Goal: Task Accomplishment & Management: Manage account settings

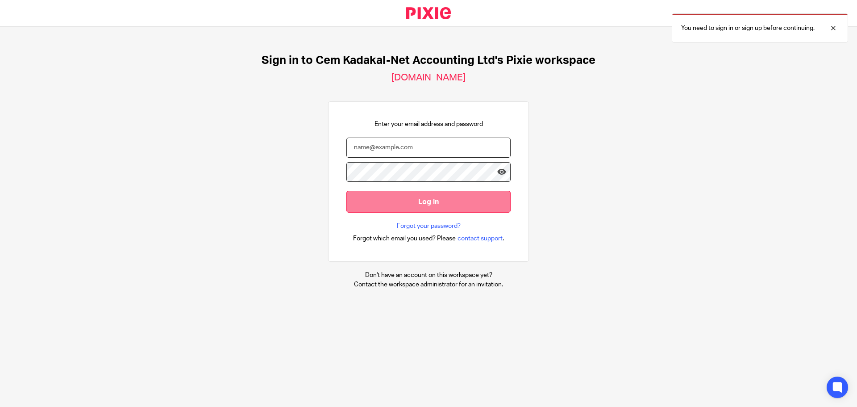
type input "[EMAIL_ADDRESS][DOMAIN_NAME]"
click at [431, 201] on input "Log in" at bounding box center [429, 202] width 164 height 22
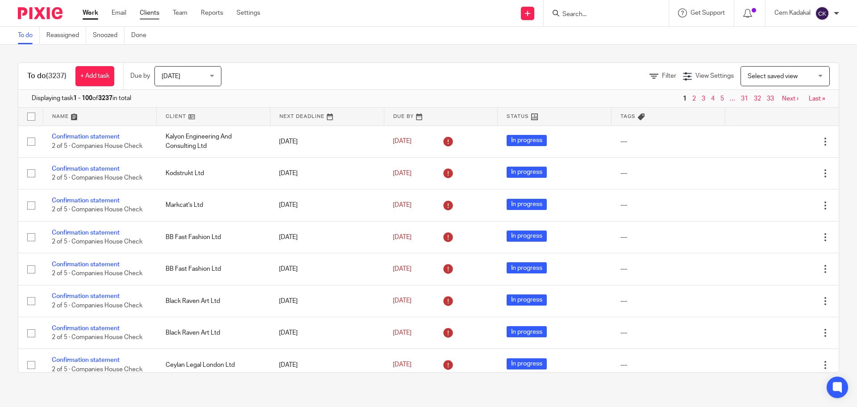
click at [155, 11] on link "Clients" at bounding box center [150, 12] width 20 height 9
click at [149, 13] on link "Clients" at bounding box center [150, 12] width 20 height 9
click at [149, 12] on link "Clients" at bounding box center [150, 12] width 20 height 9
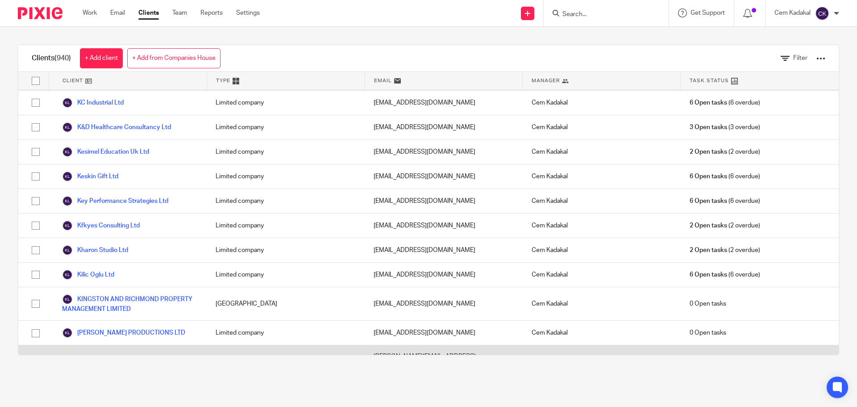
scroll to position [11993, 0]
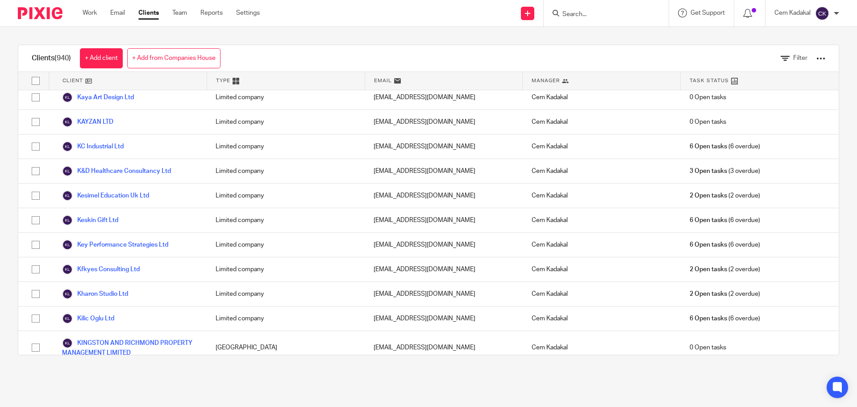
click at [86, 399] on link "Kizik Ltd" at bounding box center [81, 404] width 39 height 11
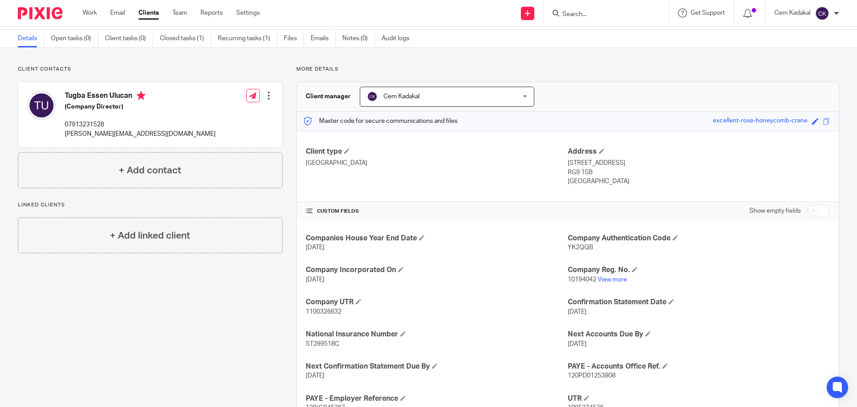
scroll to position [30, 0]
click at [133, 124] on p "07913231528" at bounding box center [140, 124] width 151 height 9
click at [266, 94] on div at bounding box center [268, 95] width 9 height 9
click at [219, 112] on link "Edit contact" at bounding box center [226, 115] width 85 height 13
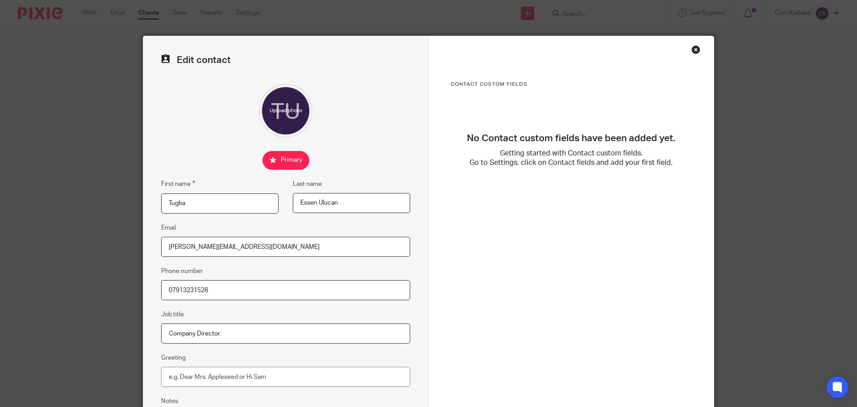
drag, startPoint x: 276, startPoint y: 246, endPoint x: 61, endPoint y: 249, distance: 214.8
click at [61, 249] on div "Edit contact First name Tugba Last name Essen Ulucan Email hasan_basri_ulucan@h…" at bounding box center [428, 203] width 857 height 407
paste input "hasanbasriulucan@gmail.com"
type input "hasanbasriulucan@gmail.com"
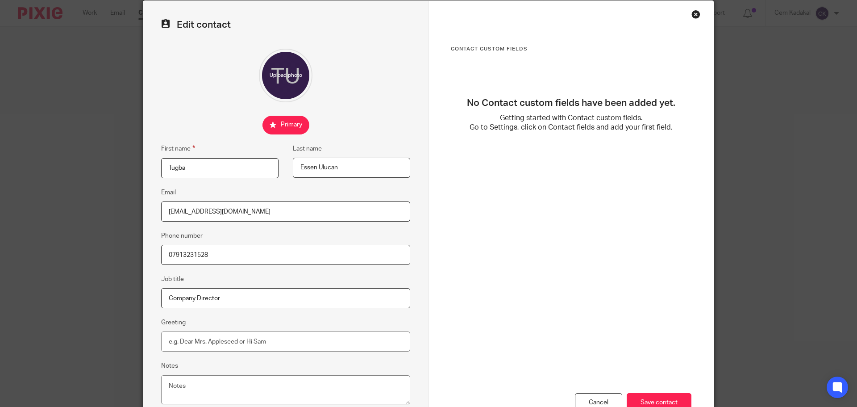
scroll to position [99, 0]
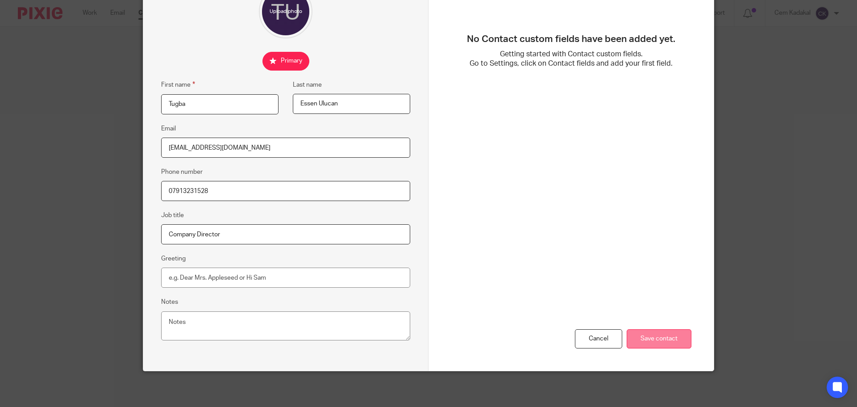
click at [668, 338] on input "Save contact" at bounding box center [659, 338] width 65 height 19
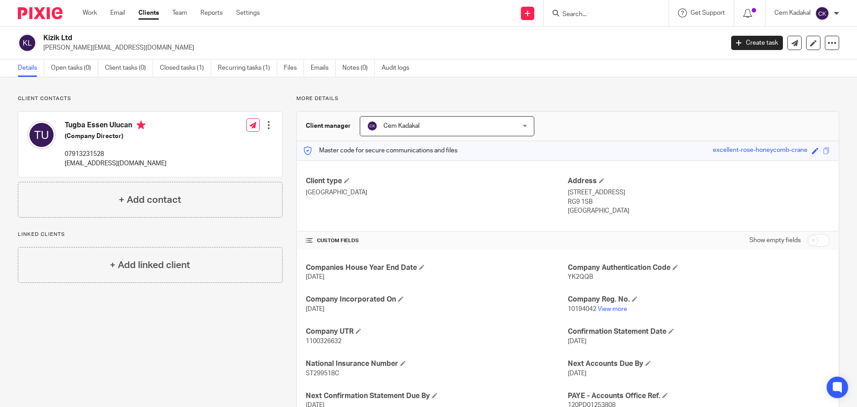
click at [149, 12] on link "Clients" at bounding box center [148, 12] width 21 height 9
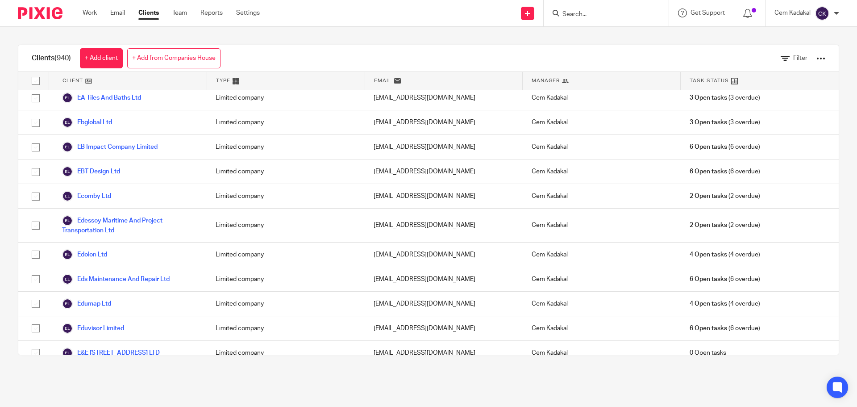
scroll to position [6649, 0]
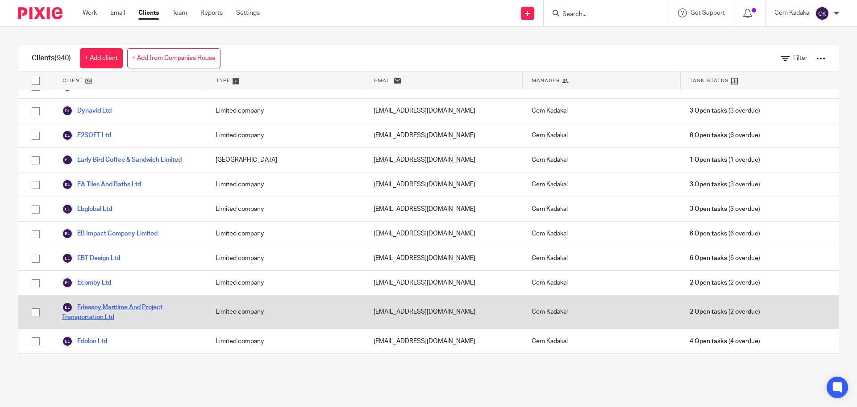
click at [114, 302] on link "Edessoy Maritime And Project Transportation Ltd" at bounding box center [130, 312] width 136 height 20
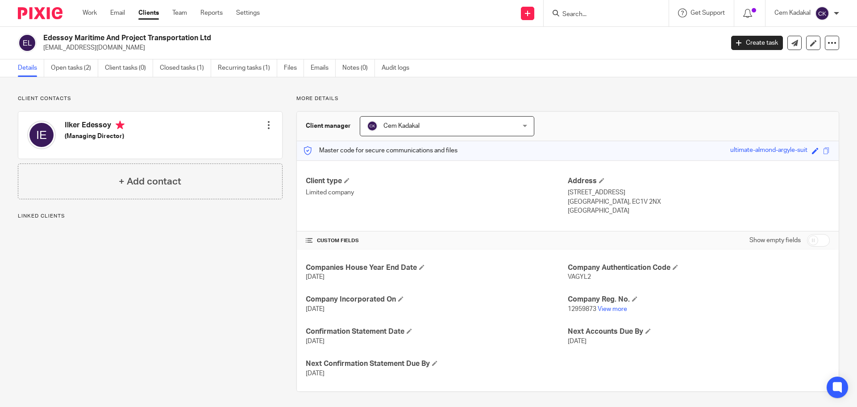
click at [266, 123] on div at bounding box center [268, 125] width 9 height 9
click at [219, 141] on link "Edit contact" at bounding box center [226, 144] width 85 height 13
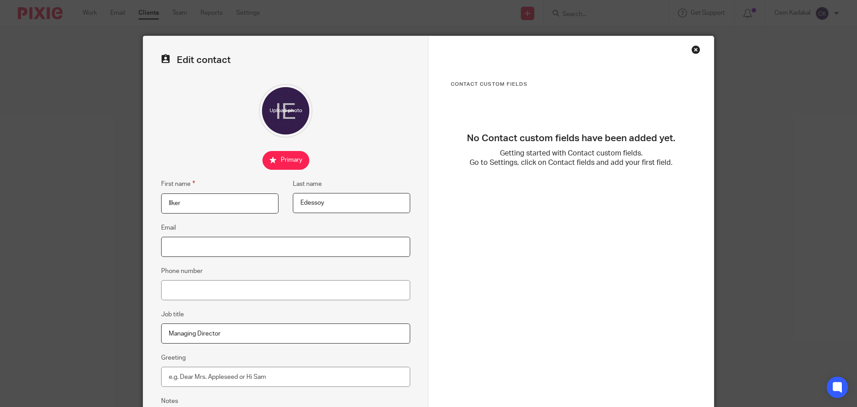
click at [184, 250] on input "Email" at bounding box center [285, 247] width 249 height 20
paste input "[EMAIL_ADDRESS][DOMAIN_NAME]"
type input "[EMAIL_ADDRESS][DOMAIN_NAME]"
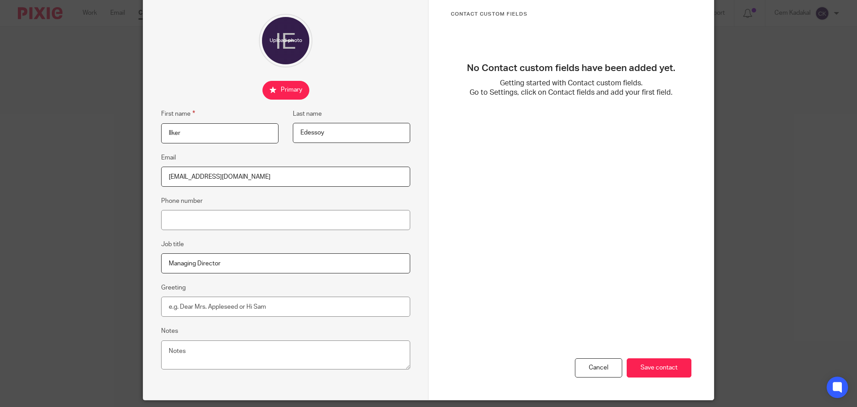
scroll to position [99, 0]
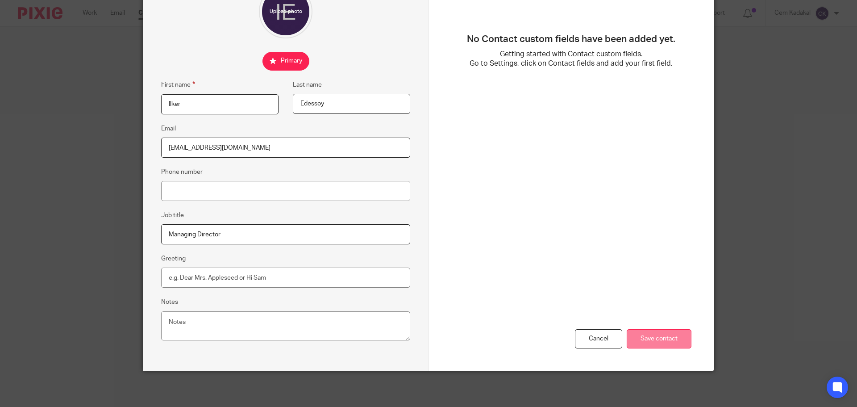
click at [648, 338] on input "Save contact" at bounding box center [659, 338] width 65 height 19
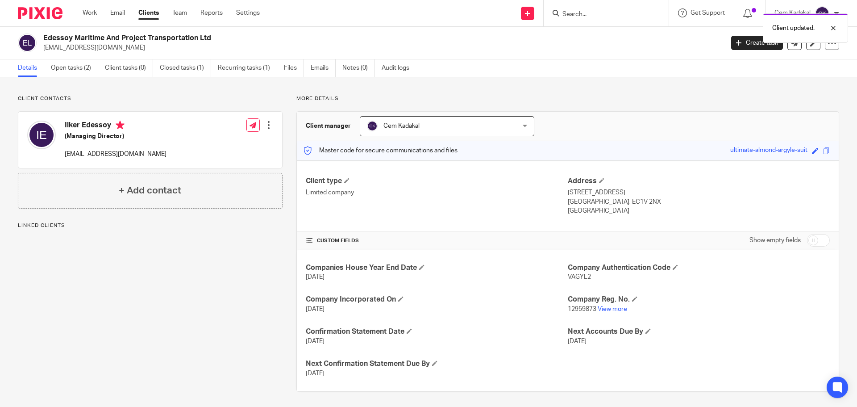
click at [267, 123] on div at bounding box center [268, 125] width 9 height 9
click at [238, 139] on link "Edit contact" at bounding box center [226, 144] width 85 height 13
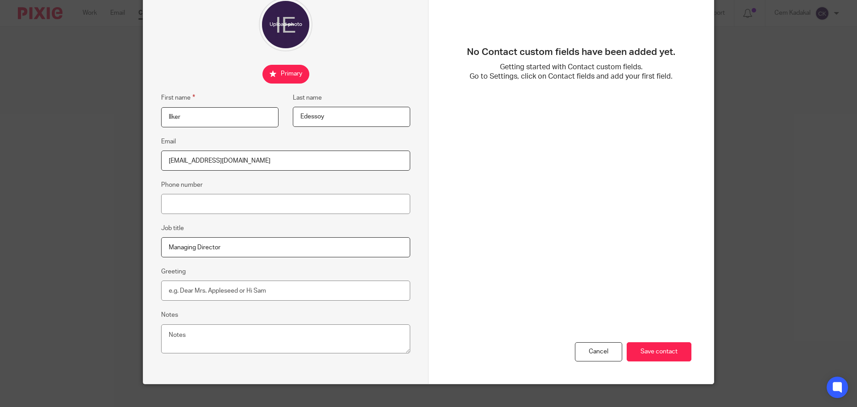
scroll to position [99, 0]
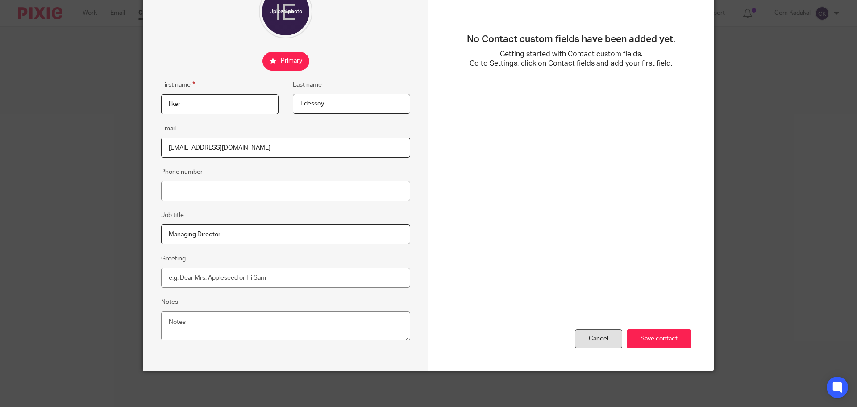
click at [601, 335] on div "Cancel" at bounding box center [598, 338] width 47 height 19
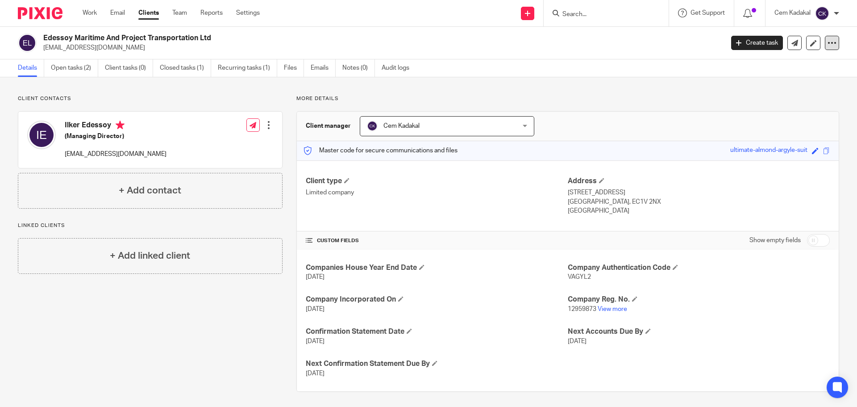
click at [828, 42] on icon at bounding box center [832, 42] width 9 height 9
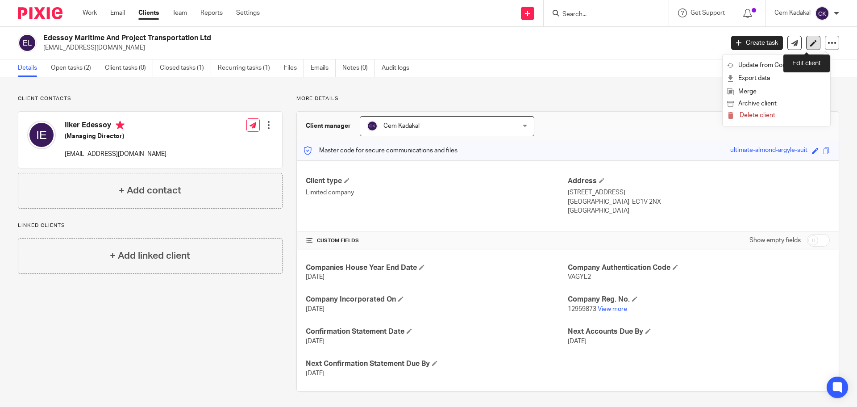
click at [811, 42] on icon at bounding box center [814, 43] width 7 height 7
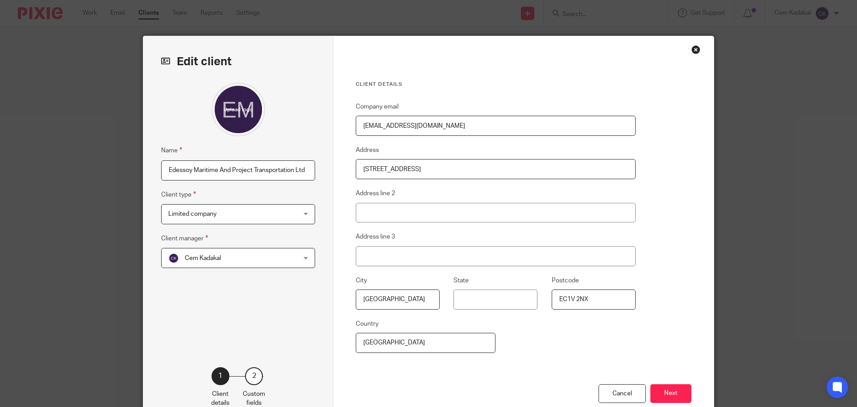
drag, startPoint x: 430, startPoint y: 123, endPoint x: 329, endPoint y: 127, distance: 101.5
click at [334, 127] on div "Client details Company email ilker@edessoy.co.uk Address 124 City Road Address …" at bounding box center [524, 230] width 380 height 389
paste input "marcenta"
type input "[EMAIL_ADDRESS][DOMAIN_NAME]"
drag, startPoint x: 163, startPoint y: 167, endPoint x: 336, endPoint y: 172, distance: 172.5
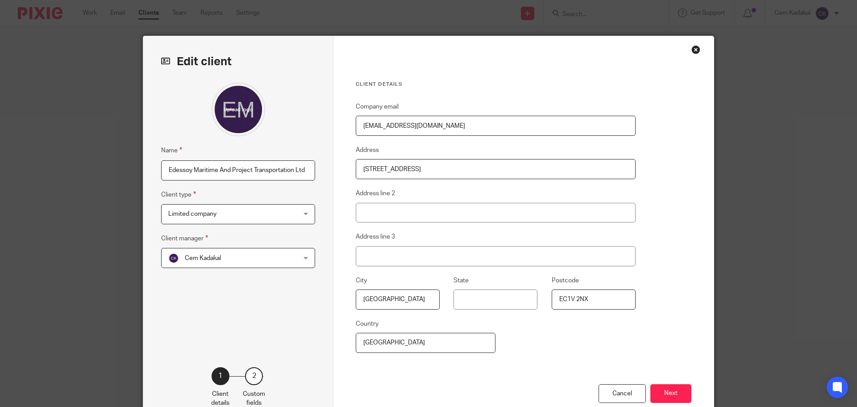
click at [336, 172] on div "Edit client Name Edessoy Maritime And Project Transportation Ltd Client type Li…" at bounding box center [428, 230] width 571 height 389
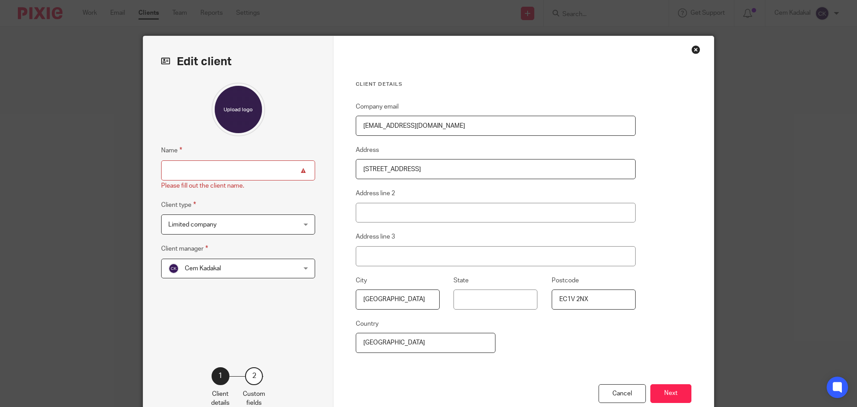
paste input "MARCENTA CHARTERING & SHIPPING LTD"
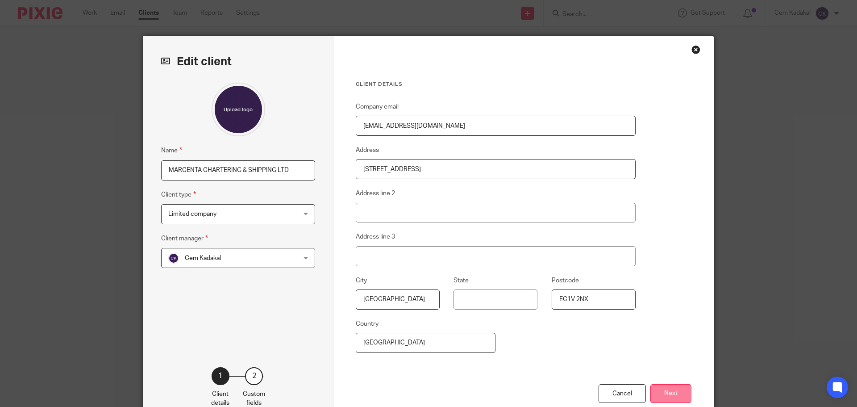
type input "MARCENTA CHARTERING & SHIPPING LTD"
click at [669, 393] on button "Next" at bounding box center [671, 393] width 41 height 19
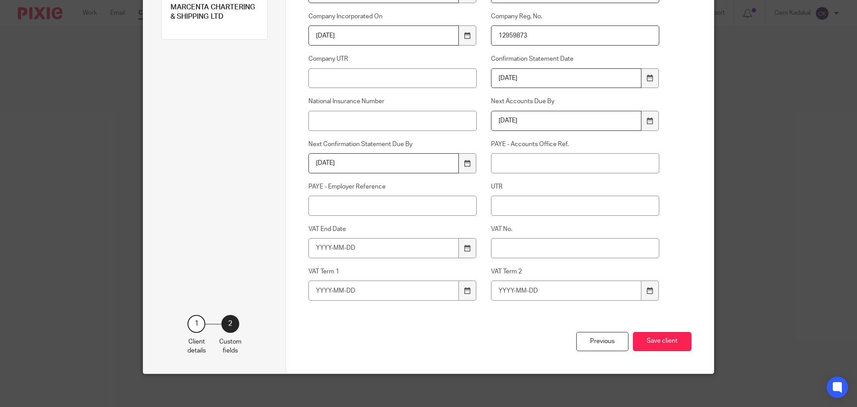
scroll to position [157, 0]
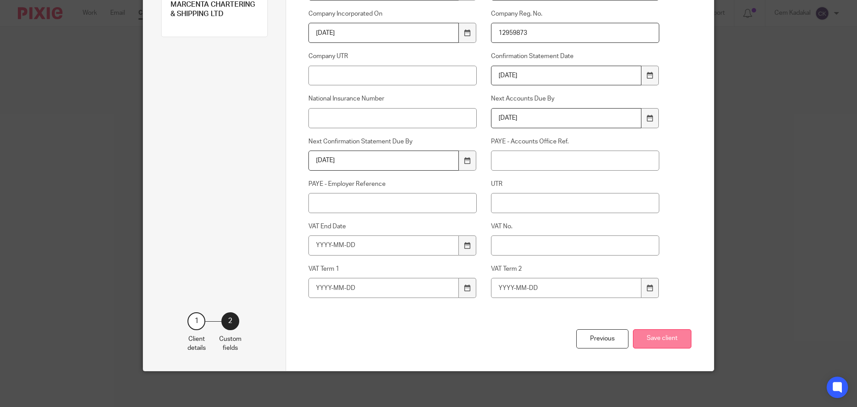
click at [678, 342] on button "Save client" at bounding box center [662, 338] width 59 height 19
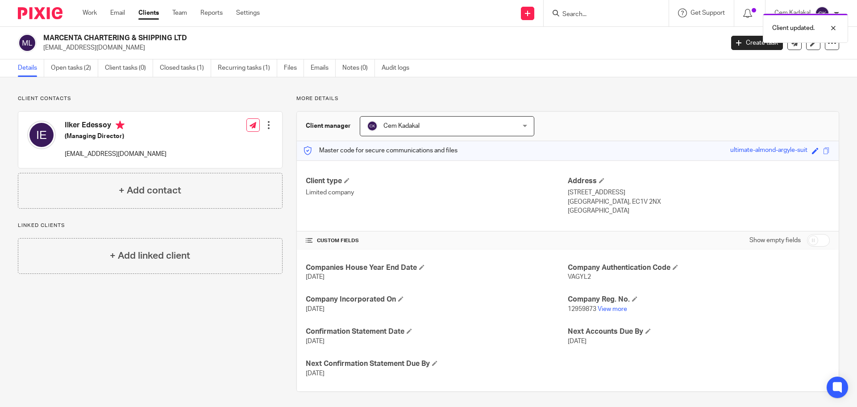
drag, startPoint x: 43, startPoint y: 46, endPoint x: 115, endPoint y: 49, distance: 71.5
click at [115, 49] on p "[EMAIL_ADDRESS][DOMAIN_NAME]" at bounding box center [380, 47] width 675 height 9
copy p "[EMAIL_ADDRESS][DOMAIN_NAME]"
